Goal: Task Accomplishment & Management: Use online tool/utility

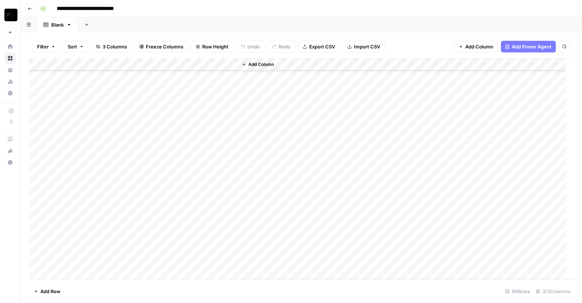
scroll to position [620, 0]
click at [162, 235] on div "Add Column" at bounding box center [301, 168] width 544 height 221
click at [166, 247] on div "Add Column" at bounding box center [301, 168] width 544 height 221
click at [166, 260] on div "Add Column" at bounding box center [301, 168] width 544 height 221
